Goal: Task Accomplishment & Management: Use online tool/utility

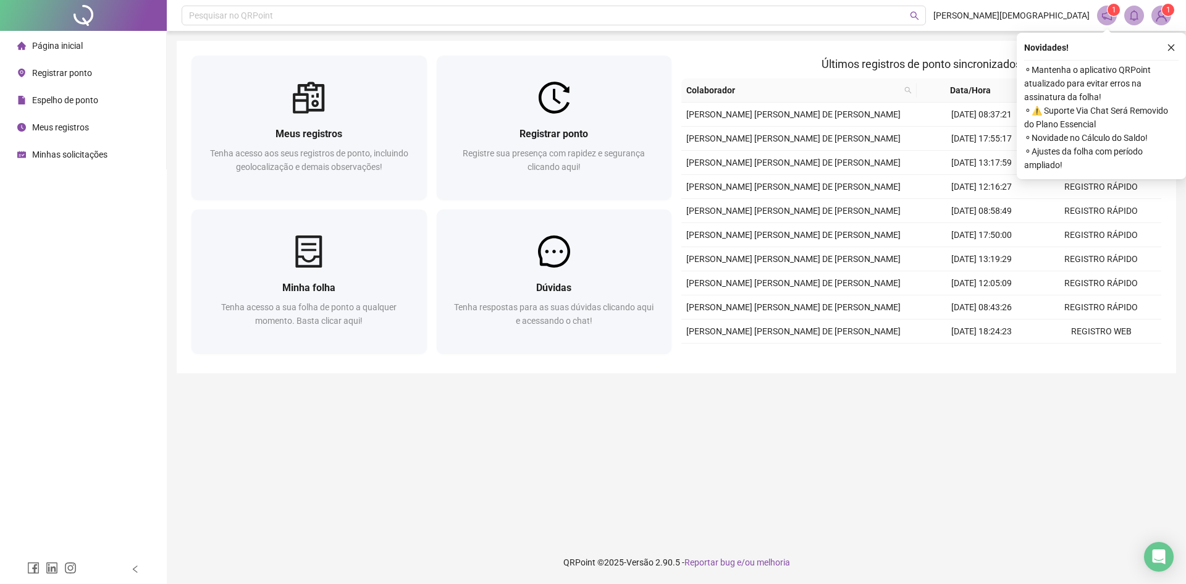
click at [600, 118] on div "Registrar ponto Registre sua presença com rapidez e segurança clicando aqui!" at bounding box center [554, 157] width 235 height 86
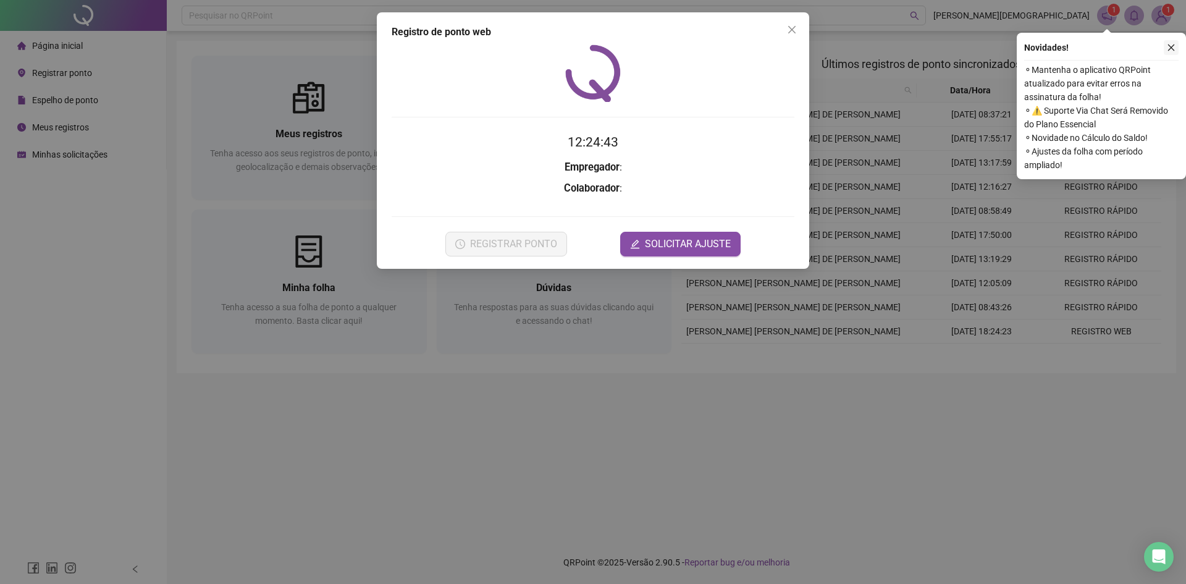
click at [1178, 54] on div "Novidades ! ⚬ Mantenha o aplicativo QRPoint atualizado para evitar erros na ass…" at bounding box center [1100, 106] width 169 height 146
click at [1172, 48] on icon "close" at bounding box center [1171, 47] width 9 height 9
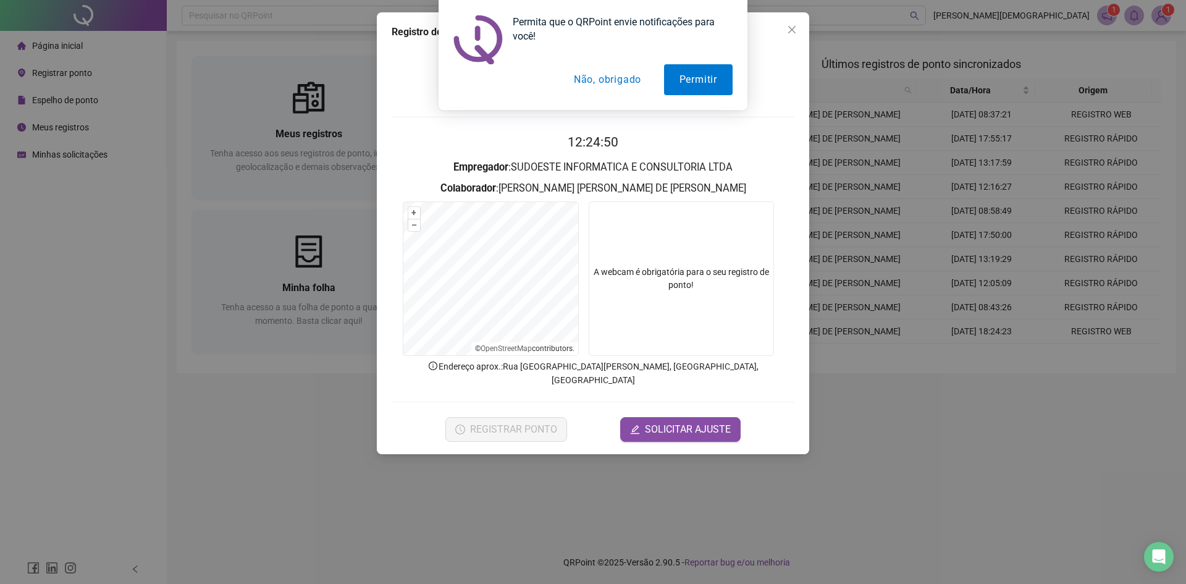
click at [613, 65] on button "Não, obrigado" at bounding box center [607, 79] width 98 height 31
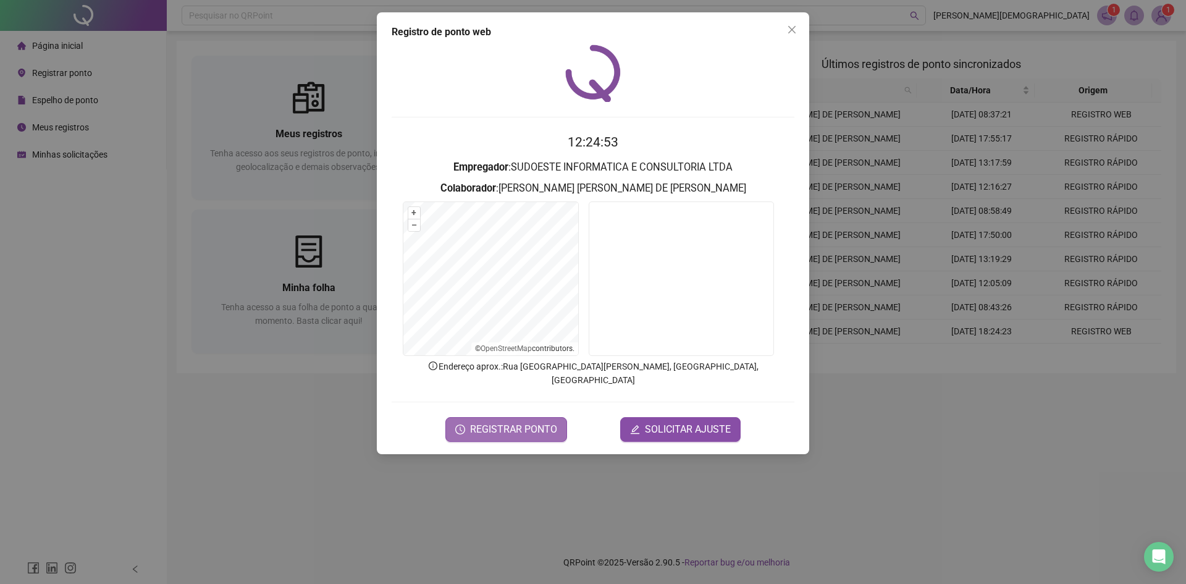
click at [532, 422] on span "REGISTRAR PONTO" at bounding box center [513, 429] width 87 height 15
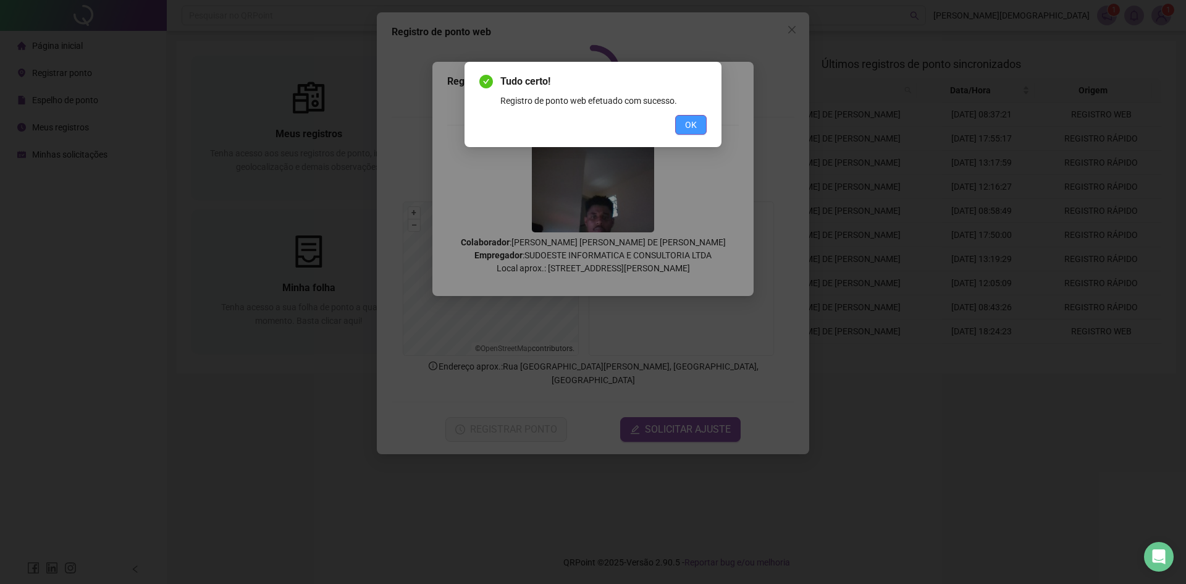
click at [695, 118] on span "OK" at bounding box center [691, 125] width 12 height 14
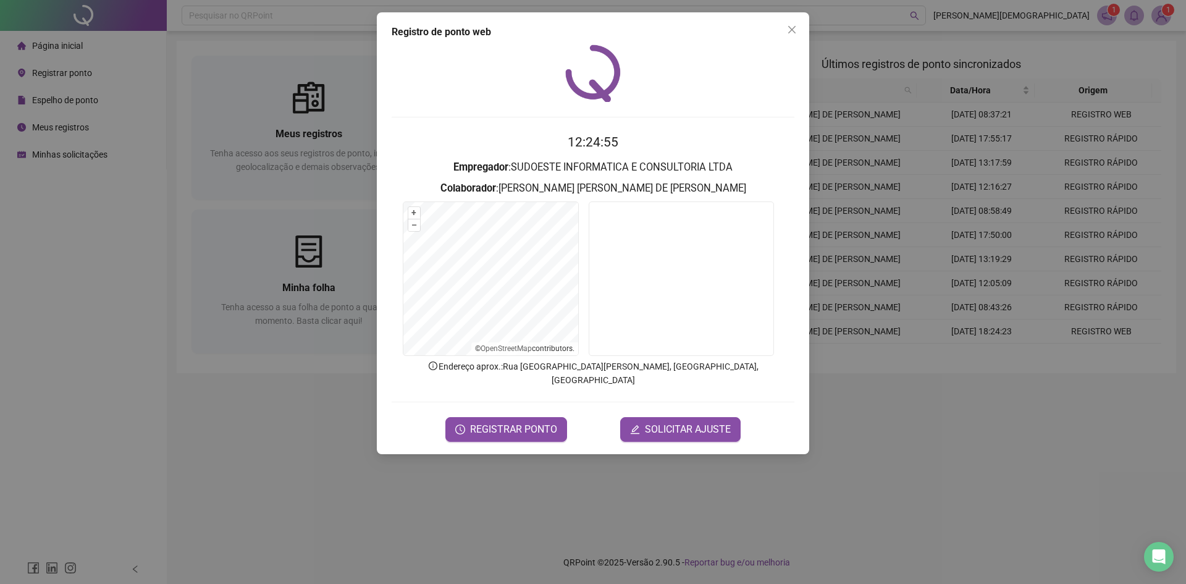
click at [792, 26] on icon "close" at bounding box center [792, 30] width 10 height 10
